Goal: Information Seeking & Learning: Learn about a topic

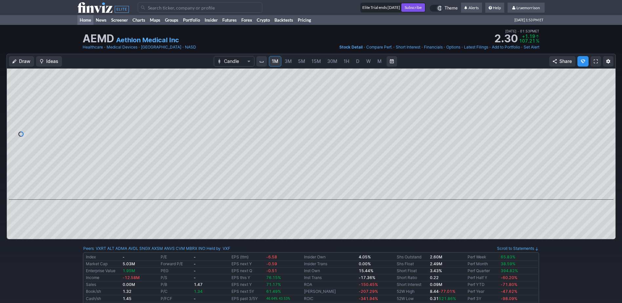
click at [83, 19] on link "Home" at bounding box center [85, 20] width 16 height 10
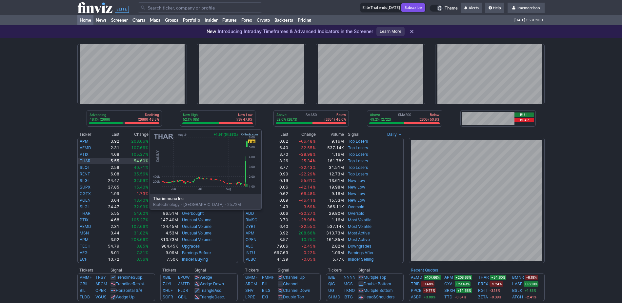
click at [84, 160] on link "THAR" at bounding box center [85, 160] width 11 height 5
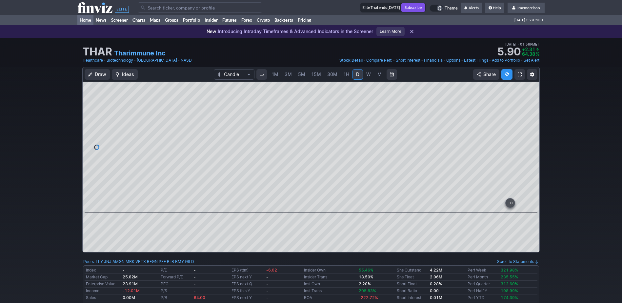
click at [86, 20] on link "Home" at bounding box center [85, 20] width 16 height 10
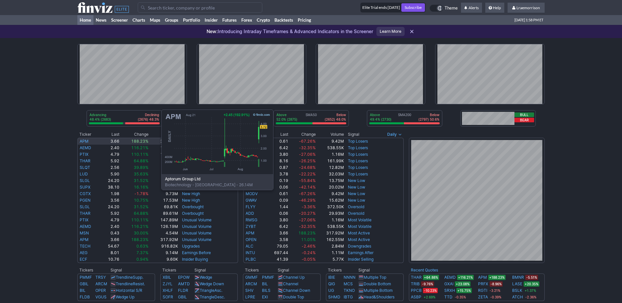
click at [96, 141] on td "APM" at bounding box center [88, 141] width 23 height 7
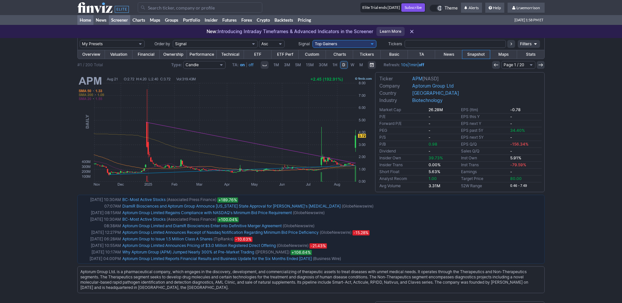
click at [84, 20] on link "Home" at bounding box center [85, 20] width 16 height 10
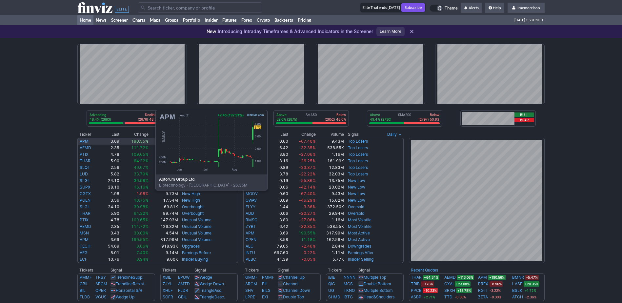
click at [90, 141] on td "APM" at bounding box center [88, 141] width 23 height 7
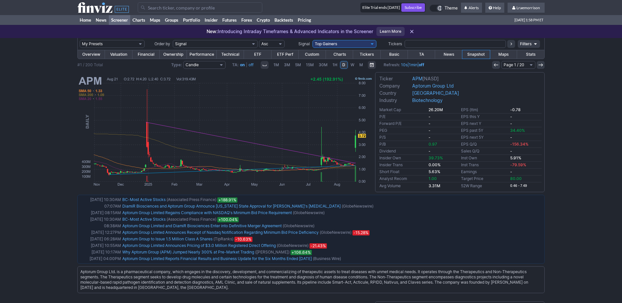
click at [92, 82] on img at bounding box center [224, 131] width 295 height 111
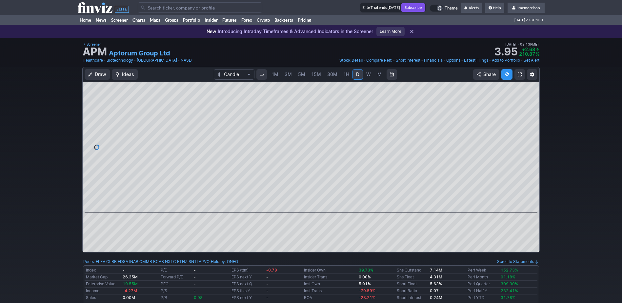
click at [161, 9] on input "Search" at bounding box center [200, 7] width 125 height 10
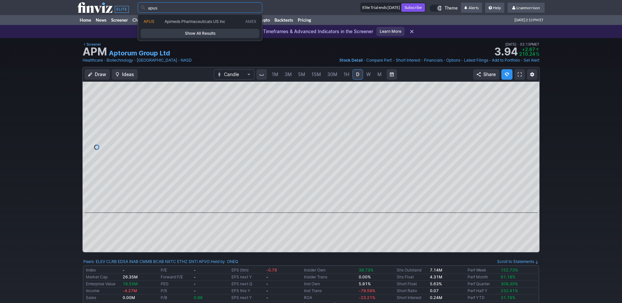
type input "apus"
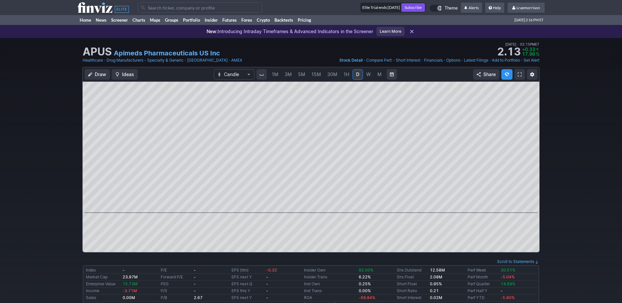
click at [157, 7] on input "Search" at bounding box center [200, 7] width 125 height 10
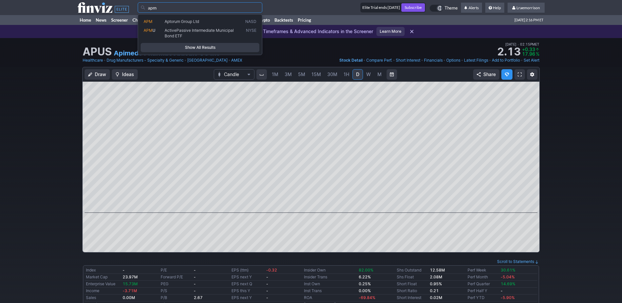
type input "apm"
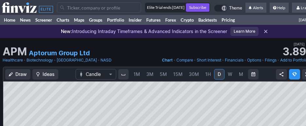
click at [138, 75] on span "1M" at bounding box center [137, 74] width 7 height 6
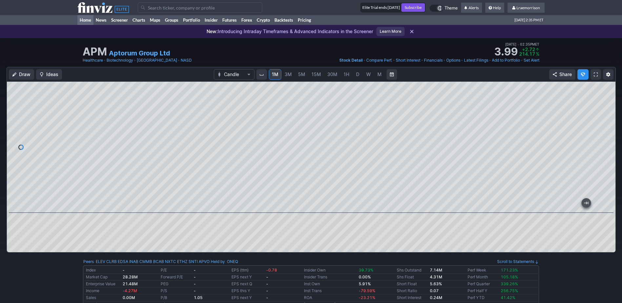
click at [86, 22] on link "Home" at bounding box center [85, 20] width 16 height 10
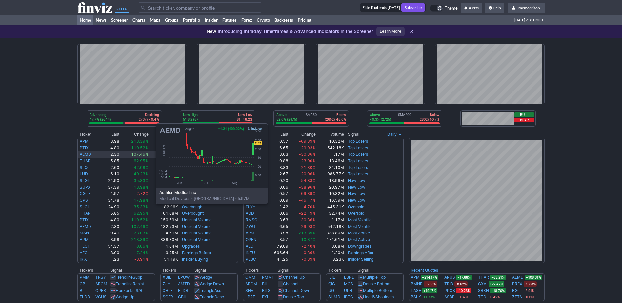
click at [90, 154] on link "AEMD" at bounding box center [85, 154] width 11 height 5
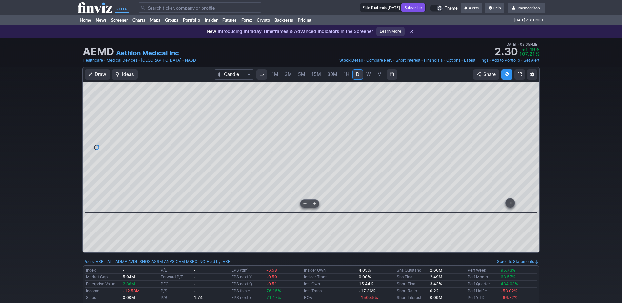
click at [276, 204] on div at bounding box center [311, 147] width 457 height 131
click at [277, 76] on span "1M" at bounding box center [275, 74] width 7 height 6
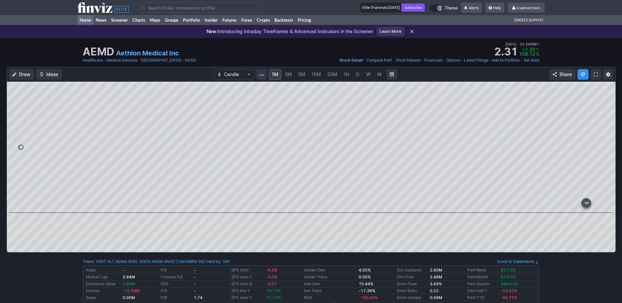
click at [86, 20] on link "Home" at bounding box center [85, 20] width 16 height 10
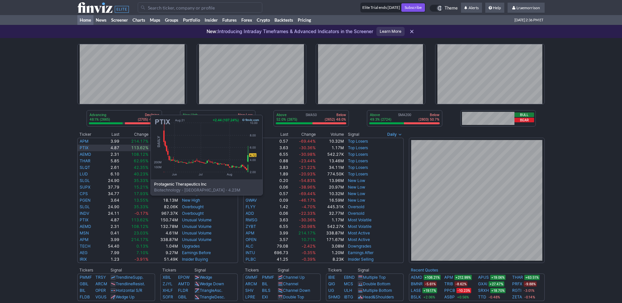
click at [85, 146] on link "PTIX" at bounding box center [84, 147] width 9 height 5
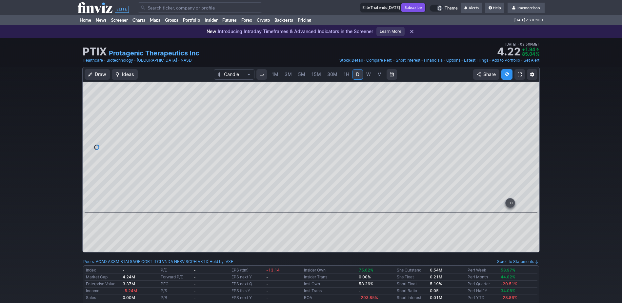
click at [274, 72] on span "1M" at bounding box center [275, 74] width 7 height 6
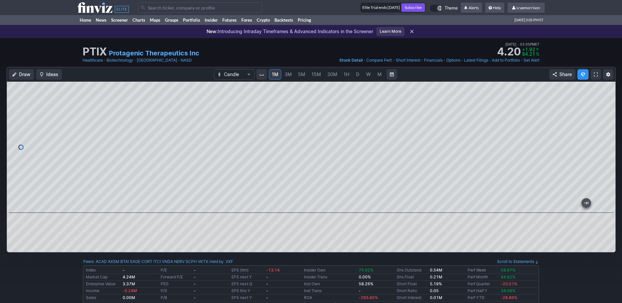
drag, startPoint x: 323, startPoint y: 8, endPoint x: 153, endPoint y: 0, distance: 170.6
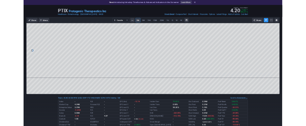
scroll to position [33, 0]
